Goal: Task Accomplishment & Management: Use online tool/utility

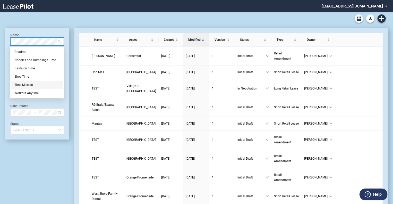
click at [32, 85] on div "Time Mission" at bounding box center [36, 84] width 45 height 5
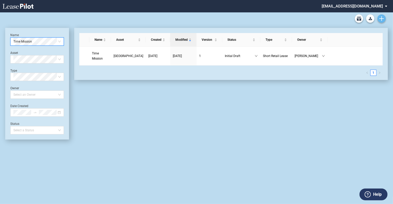
click at [382, 19] on use "Create new document" at bounding box center [381, 18] width 5 height 5
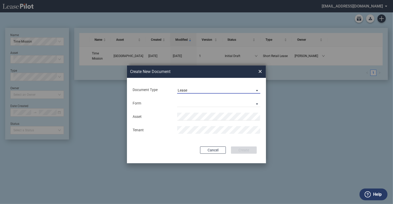
click at [190, 92] on span "Lease" at bounding box center [215, 90] width 74 height 5
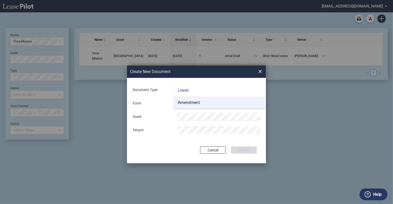
click at [190, 102] on div "Amendment" at bounding box center [189, 103] width 22 height 6
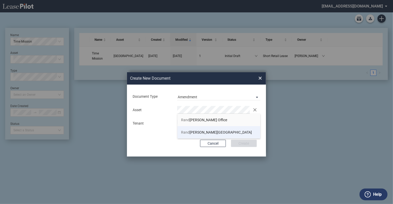
click at [190, 133] on span "[PERSON_NAME][GEOGRAPHIC_DATA]" at bounding box center [216, 132] width 71 height 4
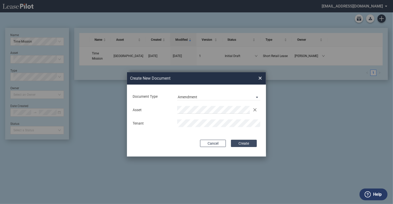
click at [248, 142] on button "Create" at bounding box center [244, 143] width 26 height 7
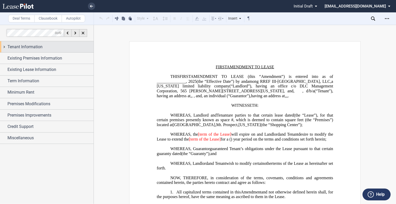
click at [48, 48] on div "Tenant Information" at bounding box center [50, 47] width 86 height 6
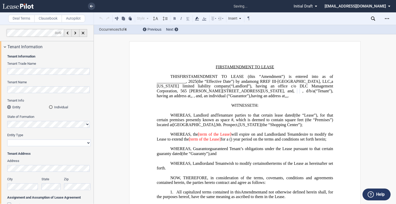
click at [16, 141] on select "Corporation Limited Liability Company General Partnership Limited Partnership O…" at bounding box center [48, 142] width 83 height 7
select select "limited liability company"
click at [7, 139] on select "Corporation Limited Liability Company General Partnership Limited Partnership O…" at bounding box center [48, 142] width 83 height 7
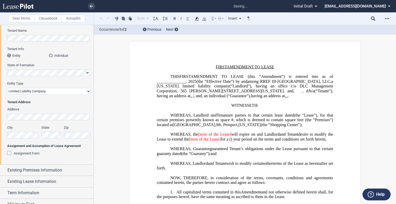
scroll to position [103, 0]
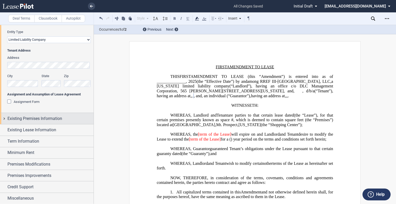
click at [30, 123] on div "Existing Premises Information" at bounding box center [47, 118] width 94 height 11
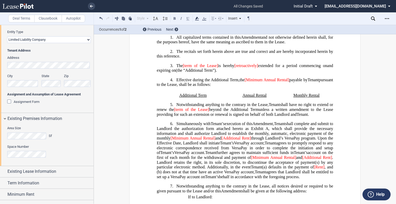
scroll to position [0, 0]
